Goal: Information Seeking & Learning: Learn about a topic

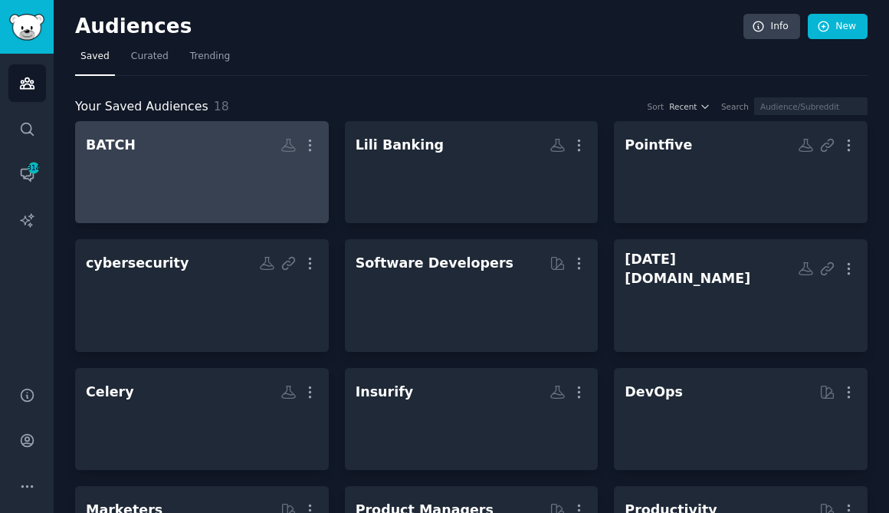
scroll to position [2, 0]
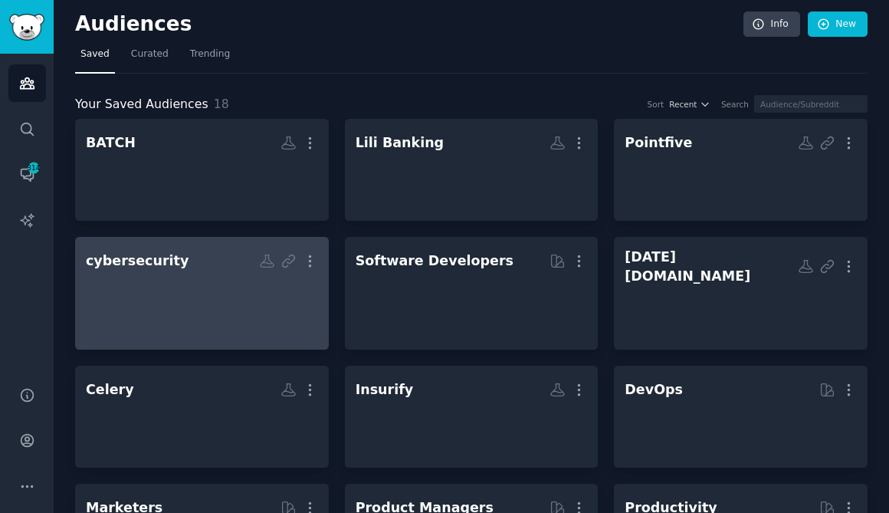
click at [198, 264] on h2 "cybersecurity More" at bounding box center [202, 261] width 232 height 27
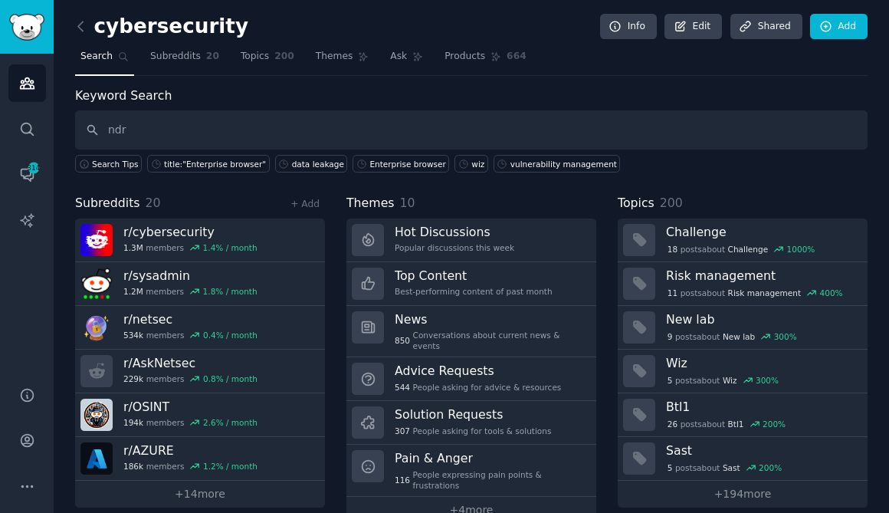
type input "ndr"
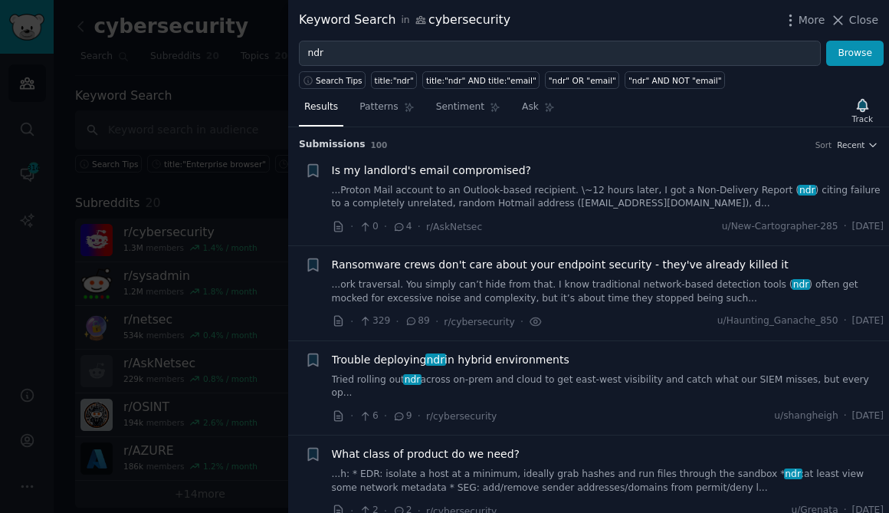
click at [622, 187] on link "...Proton Mail account to an Outlook-based recipient. \~12 hours later, I got a…" at bounding box center [608, 197] width 553 height 27
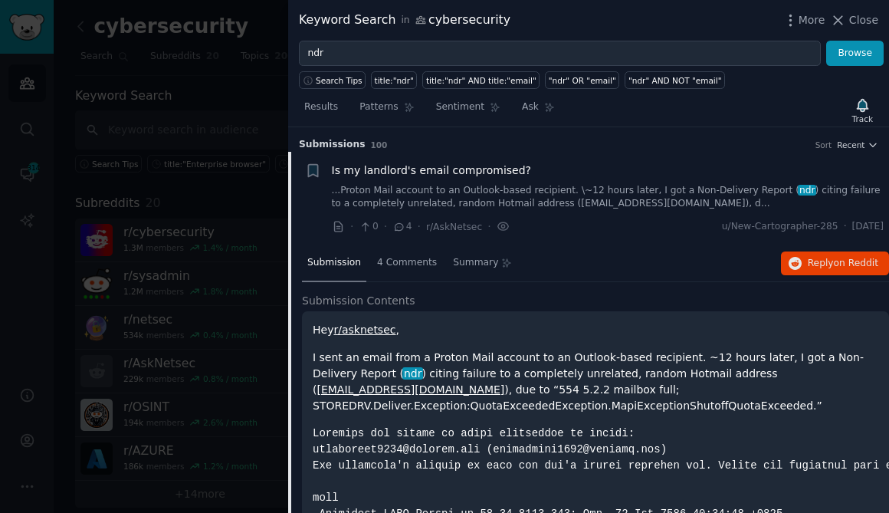
click at [676, 193] on link "...Proton Mail account to an Outlook-based recipient. \~12 hours later, I got a…" at bounding box center [608, 197] width 553 height 27
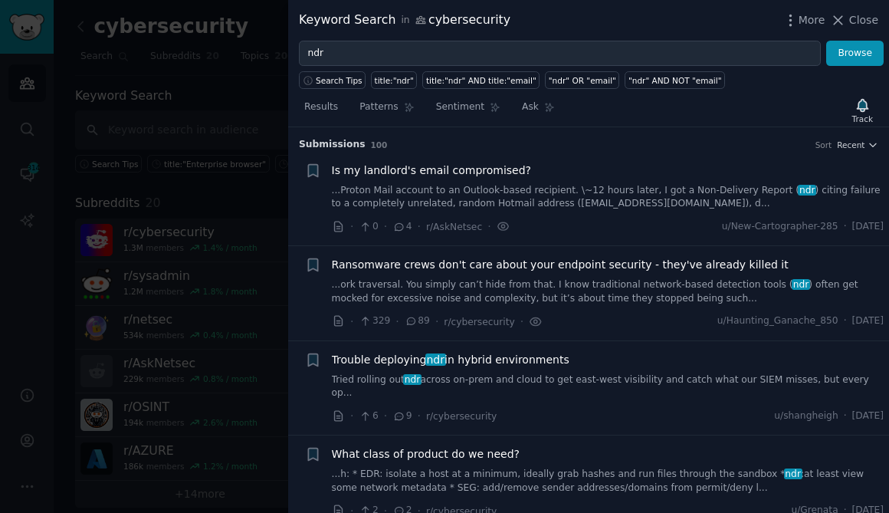
scroll to position [24, 0]
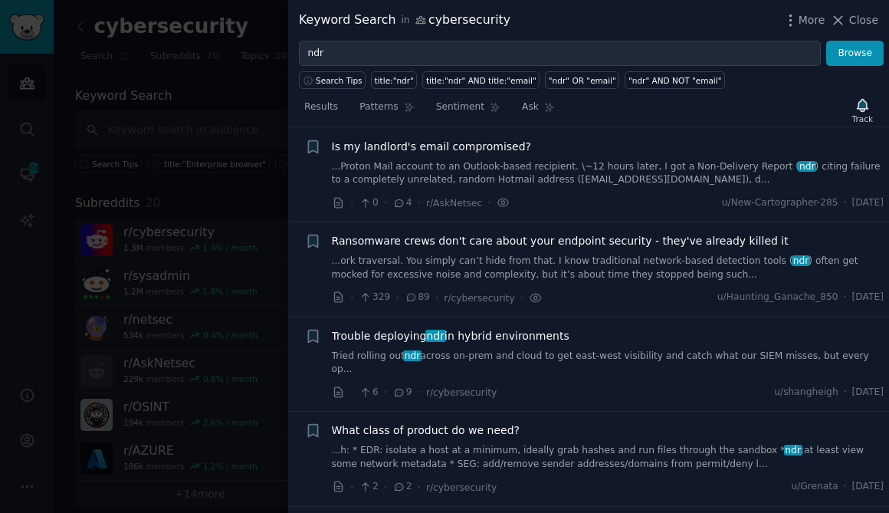
click at [525, 352] on link "Tried rolling out ndr across on-prem and cloud to get east-west visibility and …" at bounding box center [608, 362] width 553 height 27
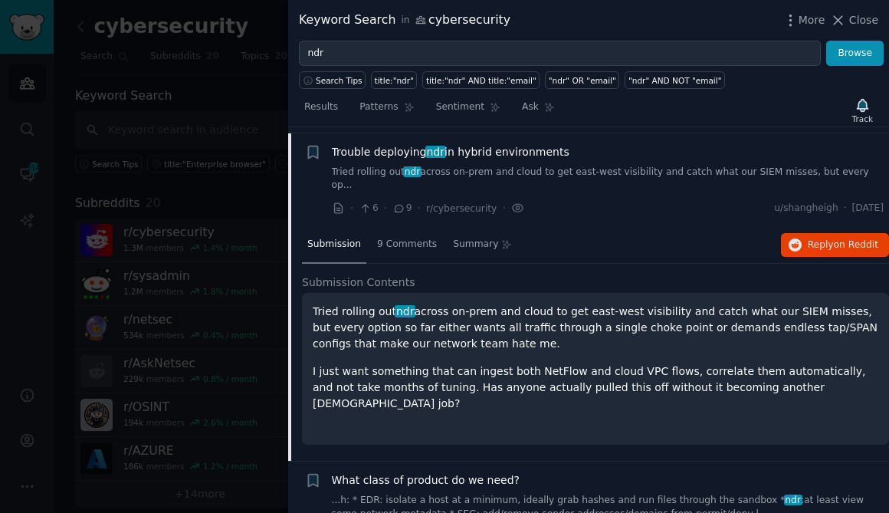
scroll to position [213, 0]
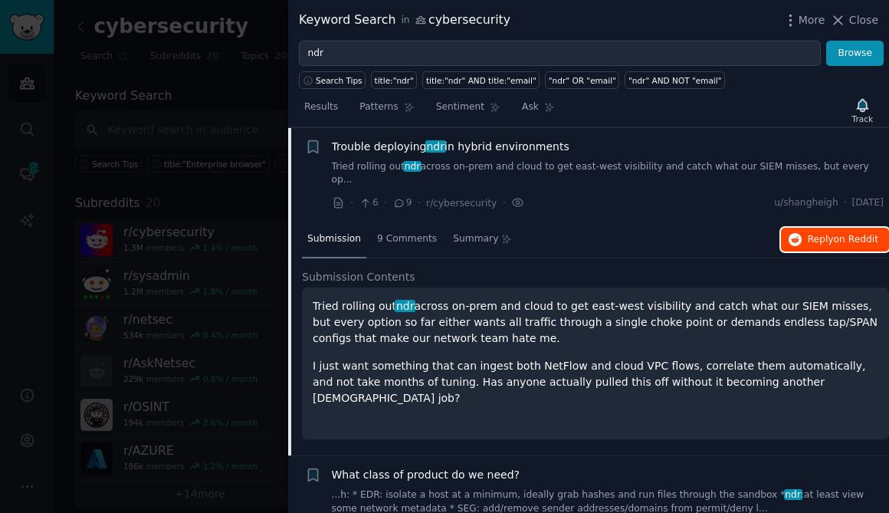
click at [834, 234] on span "on Reddit" at bounding box center [856, 239] width 44 height 11
